Goal: Find specific page/section: Find specific page/section

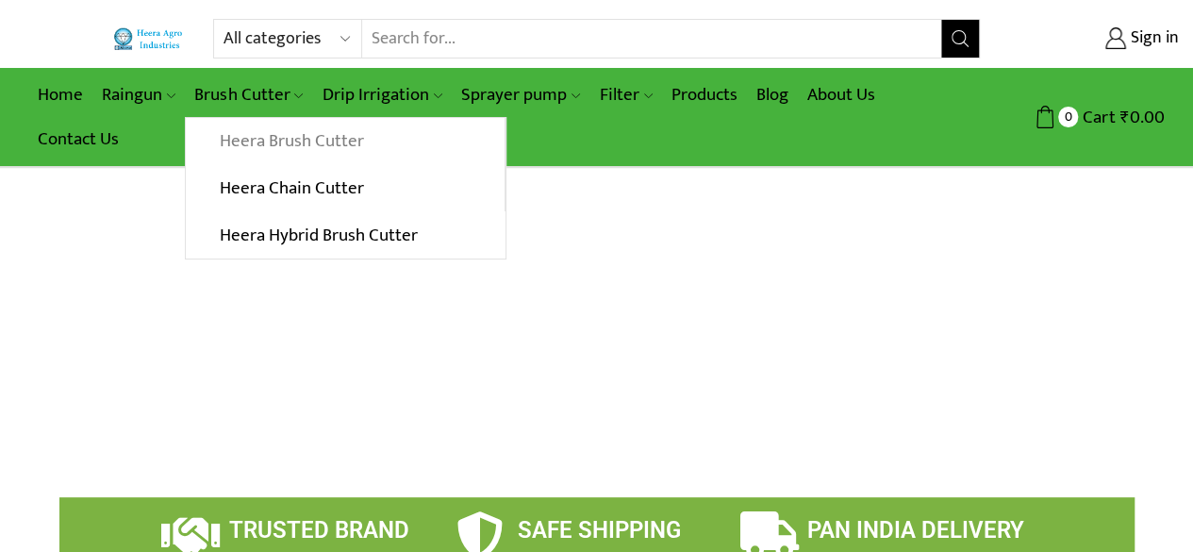
click at [266, 136] on link "Heera Brush Cutter" at bounding box center [345, 141] width 318 height 47
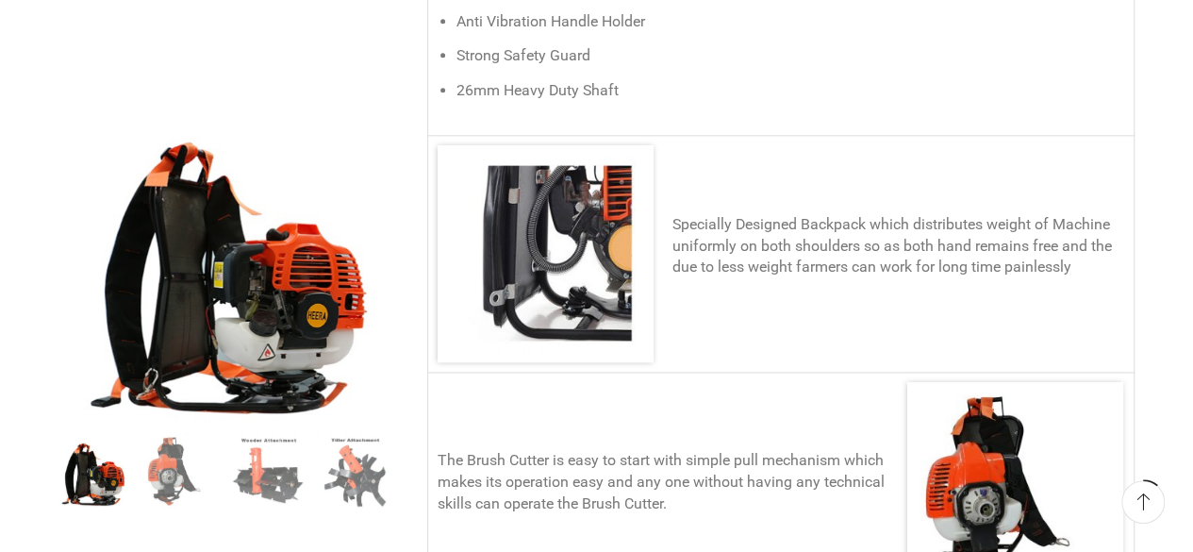
scroll to position [1111, 0]
click at [375, 251] on div "Next slide" at bounding box center [374, 257] width 47 height 47
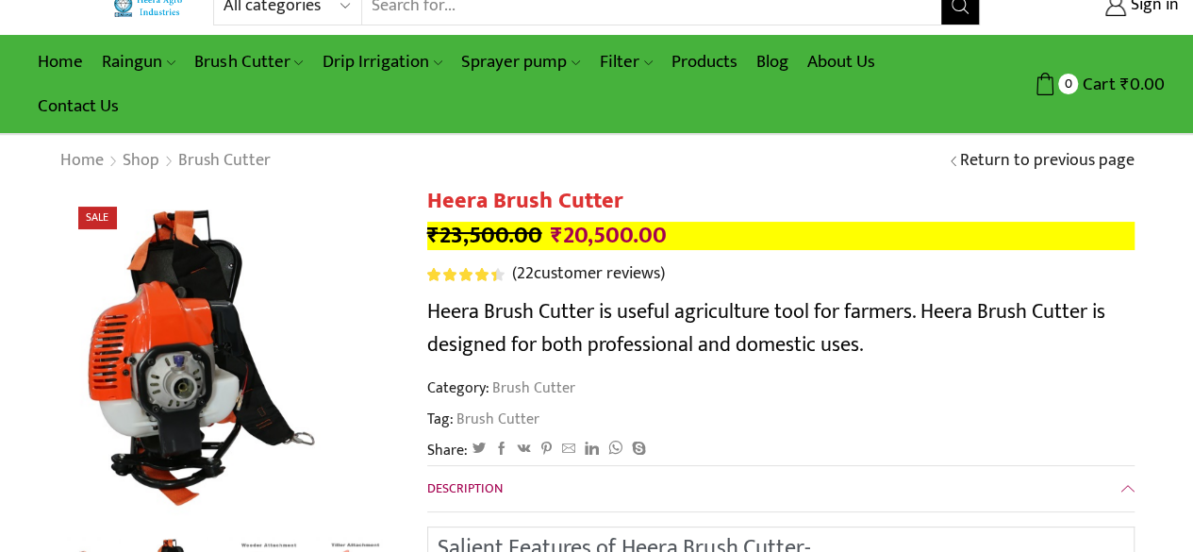
scroll to position [0, 0]
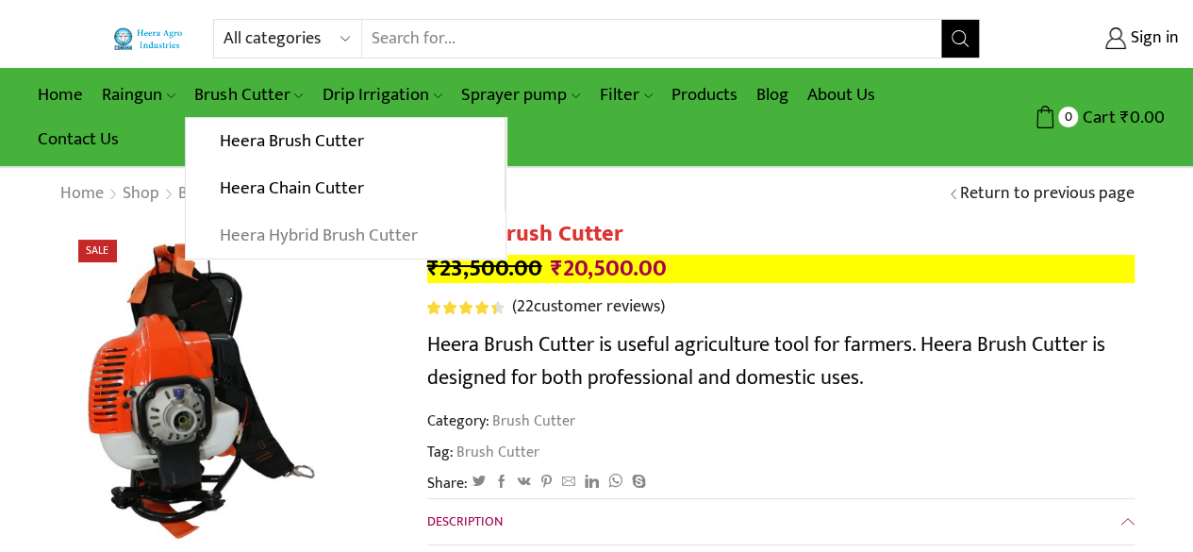
click at [275, 241] on link "Heera Hybrid Brush Cutter" at bounding box center [345, 234] width 319 height 47
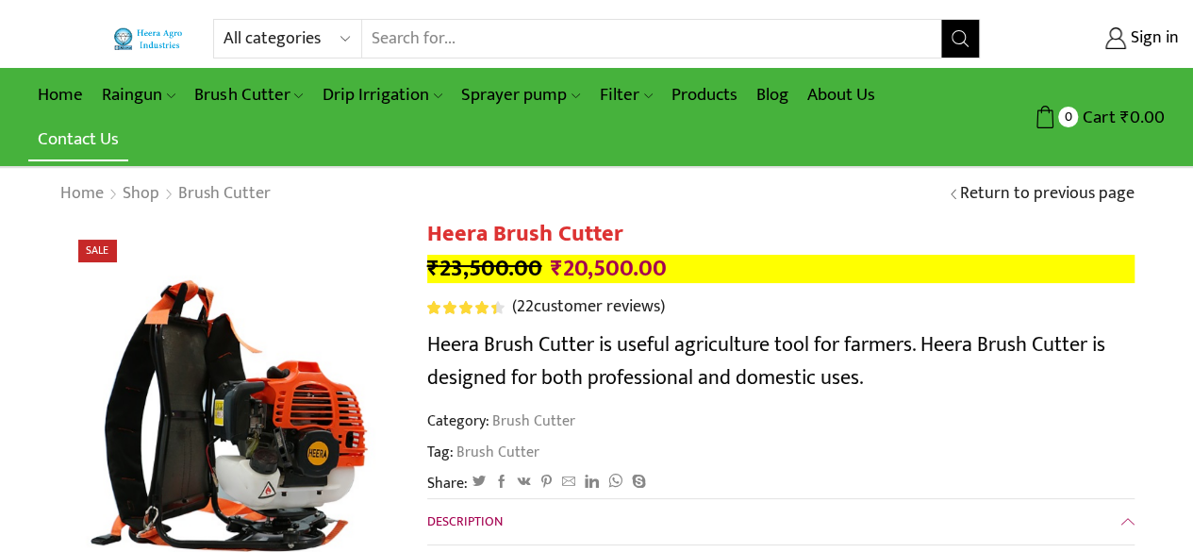
click at [94, 135] on link "Contact Us" at bounding box center [78, 139] width 100 height 44
